Goal: Task Accomplishment & Management: Complete application form

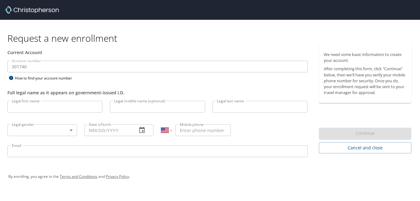
select select "US"
click at [272, 84] on div "Full legal name as it appears on government-issued I.D." at bounding box center [158, 89] width 308 height 15
click at [310, 177] on div "By enrolling, you agree to the Terms and Conditions and Privacy Policy ." at bounding box center [210, 176] width 404 height 15
click at [49, 104] on input "Legal first name" at bounding box center [54, 107] width 95 height 12
click at [211, 174] on div "By enrolling, you agree to the Terms and Conditions and Privacy Policy ." at bounding box center [210, 176] width 404 height 15
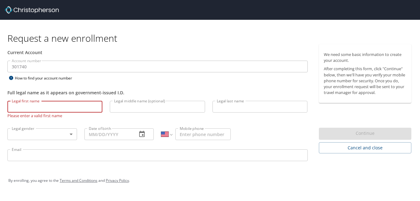
click at [20, 107] on input "Legal first name" at bounding box center [54, 107] width 95 height 12
type input "[PERSON_NAME]"
type input "[PHONE_NUMBER]"
type input "[PERSON_NAME][EMAIL_ADDRESS][PERSON_NAME][DOMAIN_NAME]"
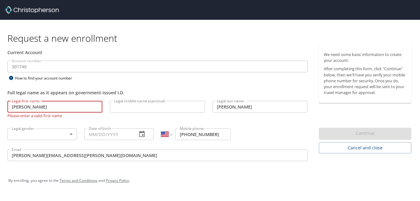
click at [71, 137] on body "Request a new enrollment Current Account Account number 301740 Account number H…" at bounding box center [210, 100] width 420 height 201
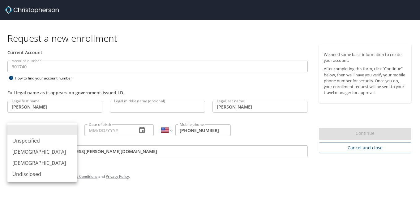
click at [22, 150] on li "[DEMOGRAPHIC_DATA]" at bounding box center [42, 151] width 70 height 11
type input "[DEMOGRAPHIC_DATA]"
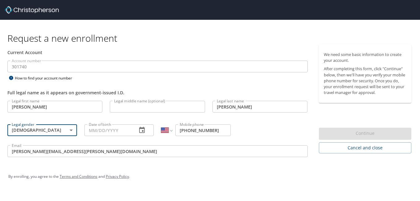
click at [103, 131] on input "Date of birth" at bounding box center [109, 130] width 48 height 12
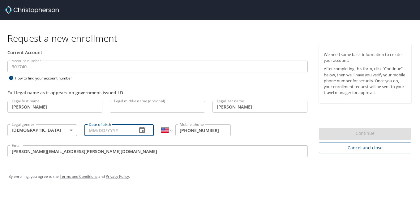
type input "[DATE]"
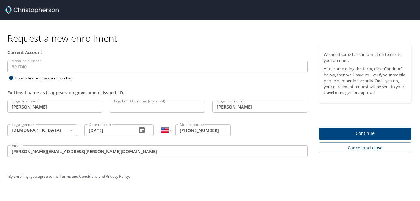
click at [178, 180] on div "By enrolling, you agree to the Terms and Conditions and Privacy Policy ." at bounding box center [210, 176] width 404 height 15
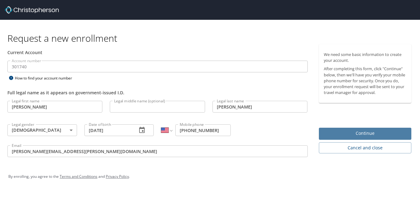
click at [383, 131] on span "Continue" at bounding box center [365, 134] width 83 height 8
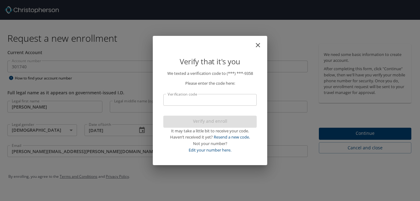
click at [195, 98] on input "Verification code" at bounding box center [210, 100] width 94 height 12
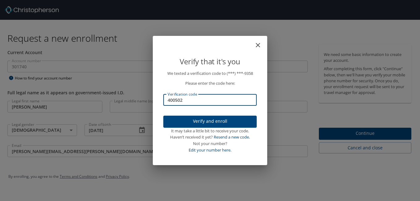
type input "400502"
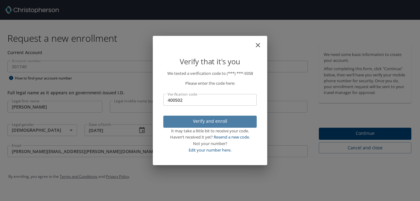
click at [231, 123] on span "Verify and enroll" at bounding box center [210, 122] width 84 height 8
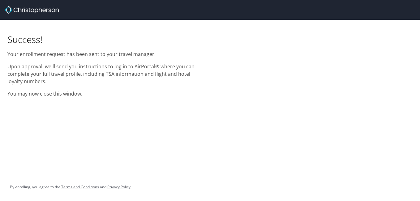
click at [281, 62] on div "Success! Your enrollment request has been sent to your travel manager. Upon app…" at bounding box center [210, 60] width 420 height 81
click at [294, 72] on div "Success! Your enrollment request has been sent to your travel manager. Upon app…" at bounding box center [210, 60] width 420 height 81
